Goal: Task Accomplishment & Management: Manage account settings

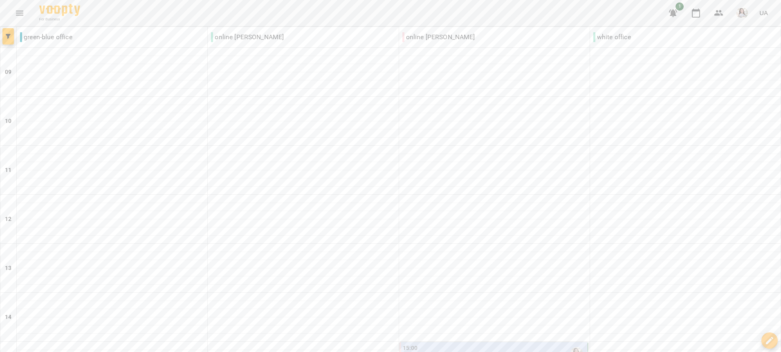
scroll to position [258, 0]
click at [493, 344] on div "15:00" at bounding box center [494, 353] width 183 height 19
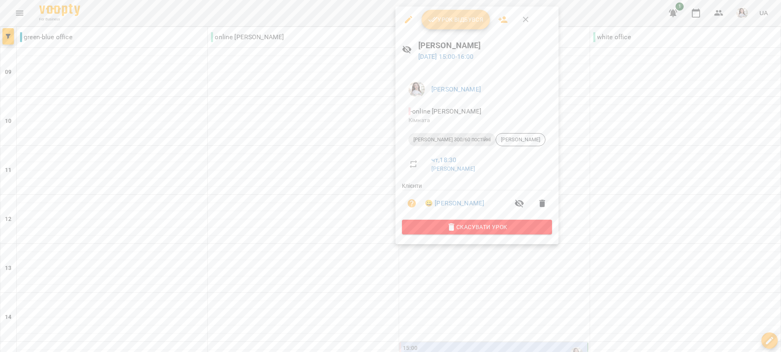
click at [474, 22] on span "Урок відбувся" at bounding box center [456, 20] width 56 height 10
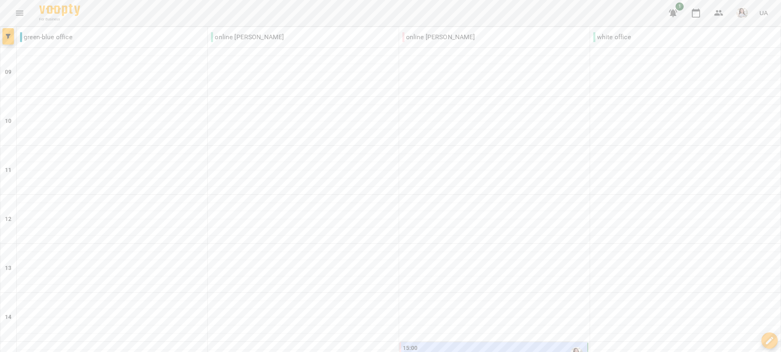
scroll to position [388, 0]
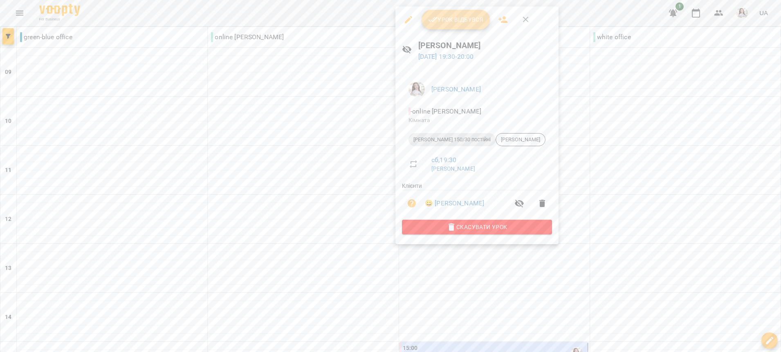
click at [457, 22] on span "Урок відбувся" at bounding box center [456, 20] width 56 height 10
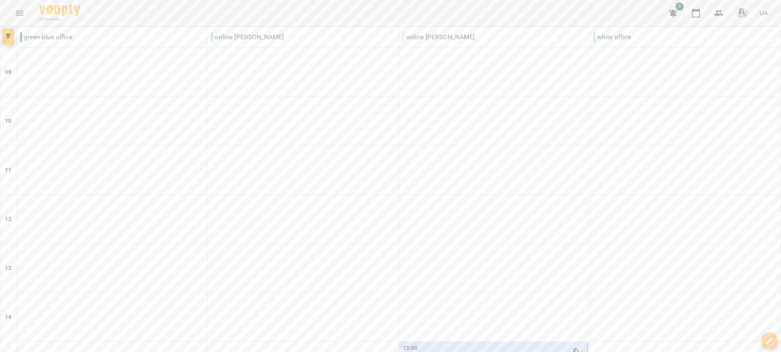
scroll to position [388, 0]
